Goal: Find specific page/section: Find specific page/section

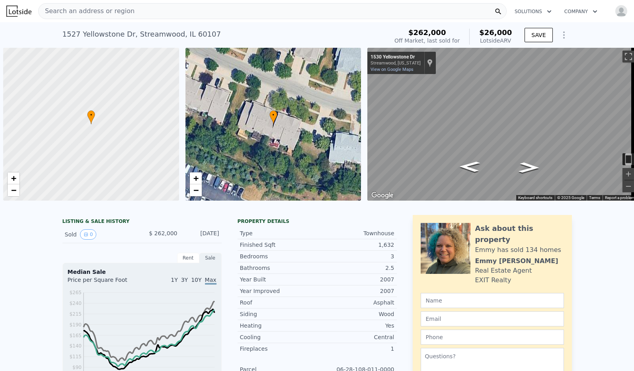
scroll to position [0, 567]
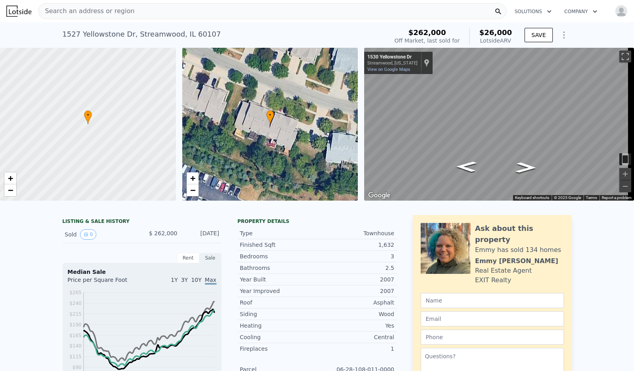
click at [187, 9] on div "Search an address or region" at bounding box center [272, 11] width 469 height 16
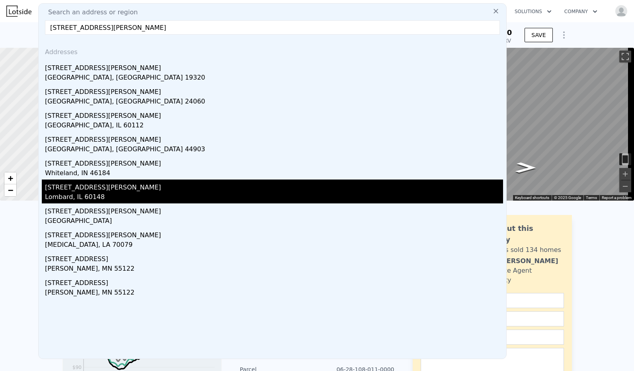
type input "[STREET_ADDRESS][PERSON_NAME]"
click at [110, 184] on div "[STREET_ADDRESS][PERSON_NAME]" at bounding box center [274, 186] width 458 height 13
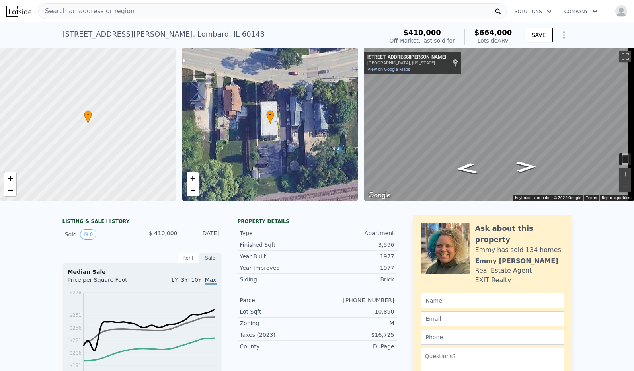
click at [143, 5] on div "Search an address or region" at bounding box center [272, 11] width 469 height 16
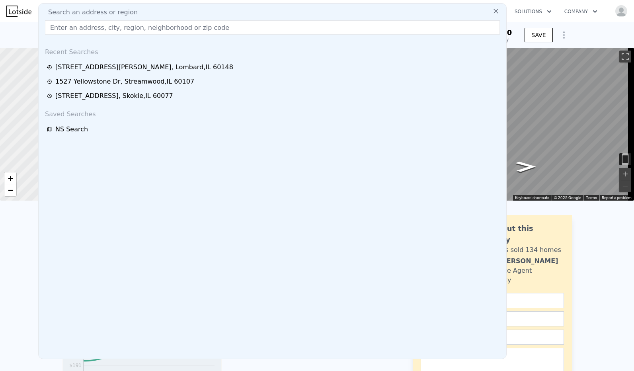
click at [15, 28] on div "[STREET_ADDRESS][PERSON_NAME] Sold [DATE] for $410k (~ARV $664k ) $410,000 Off …" at bounding box center [317, 34] width 634 height 25
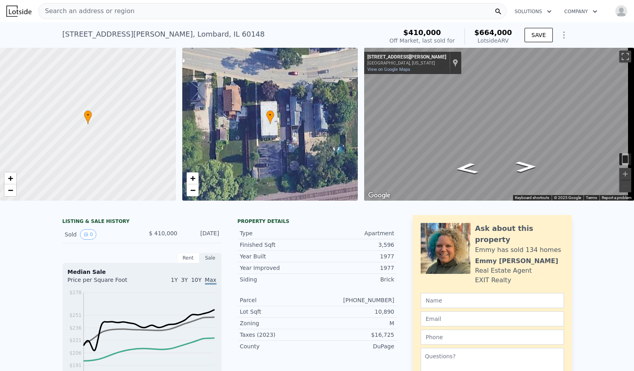
click at [141, 31] on div "[STREET_ADDRESS][PERSON_NAME]" at bounding box center [163, 34] width 203 height 11
copy div "[STREET_ADDRESS][PERSON_NAME] Sold [DATE] for $410k (~ARV $664k )"
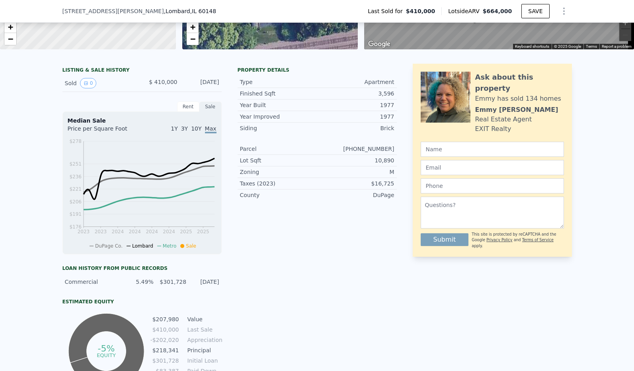
scroll to position [147, 0]
